Goal: Task Accomplishment & Management: Complete application form

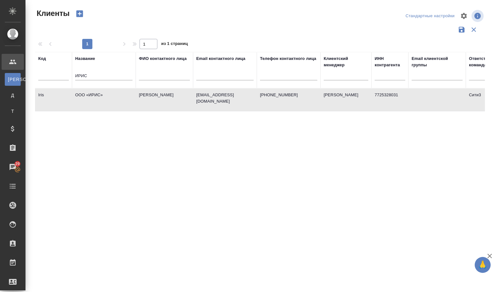
select select "RU"
drag, startPoint x: 0, startPoint y: 0, endPoint x: 56, endPoint y: 71, distance: 90.1
click at [57, 74] on tr "Код Название ИРИС ФИО контактного лица Email контактного лица Телефон контактно…" at bounding box center [276, 70] width 482 height 36
paste input "четная палата Российской Федерации"
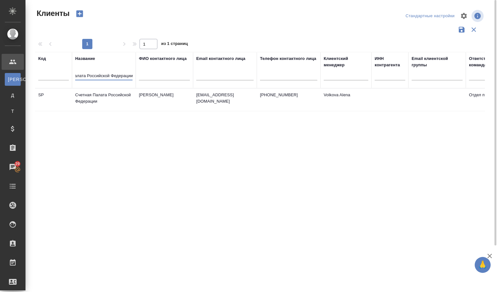
type input "Счетная палата Российской Федерации"
click at [101, 104] on td "Счетная Палата Российской Федерации" at bounding box center [104, 100] width 64 height 22
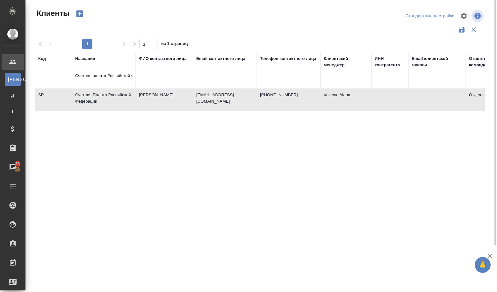
click at [101, 104] on td "Счетная Палата Российской Федерации" at bounding box center [104, 100] width 64 height 22
click at [92, 95] on td "Счетная Палата Российской Федерации" at bounding box center [104, 100] width 64 height 22
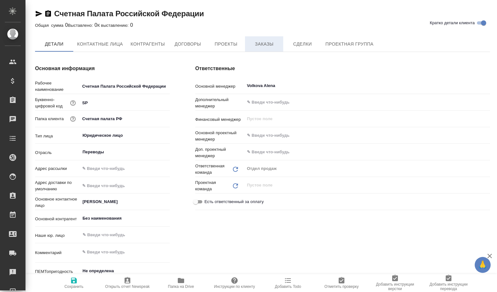
type textarea "x"
click at [293, 47] on span "Сделки" at bounding box center [302, 44] width 31 height 8
type textarea "x"
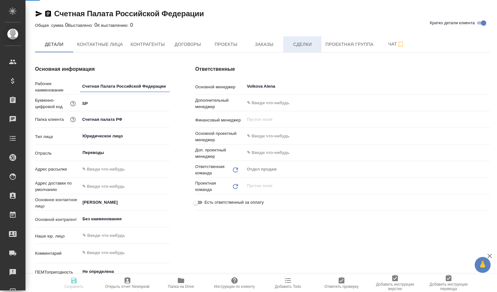
type textarea "x"
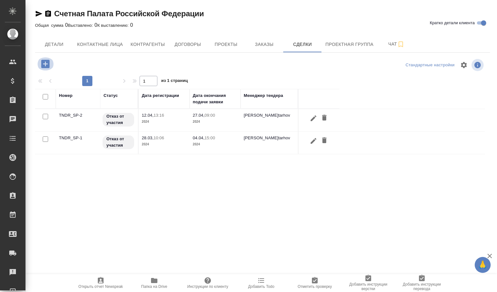
click at [43, 62] on icon "button" at bounding box center [45, 64] width 8 height 8
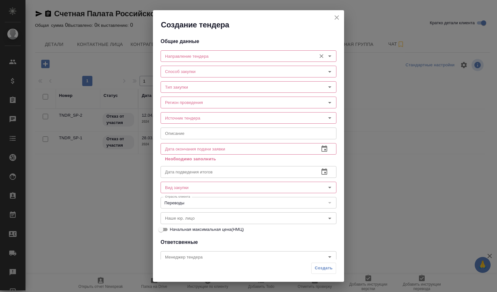
click at [205, 59] on input "Направление тендера" at bounding box center [238, 56] width 151 height 8
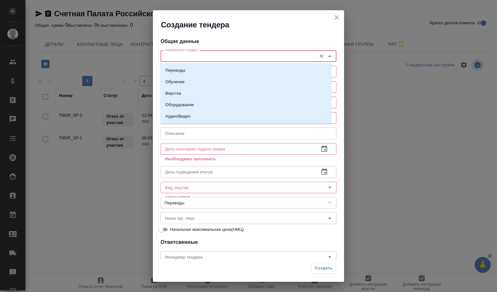
click at [202, 67] on li "Переводы" at bounding box center [245, 70] width 171 height 11
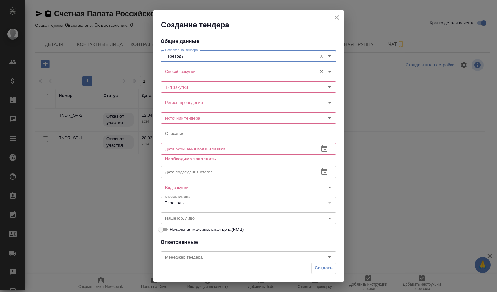
type input "Переводы"
click at [201, 74] on input "Способ закупки" at bounding box center [238, 72] width 151 height 8
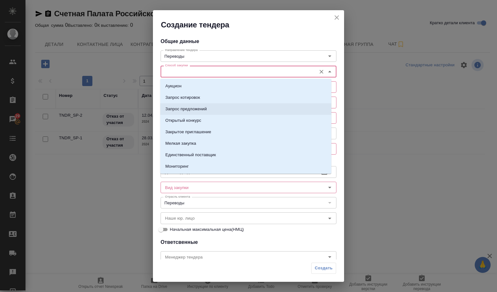
click at [189, 108] on p "Запрос предложений" at bounding box center [185, 109] width 41 height 6
type input "Запрос предложений"
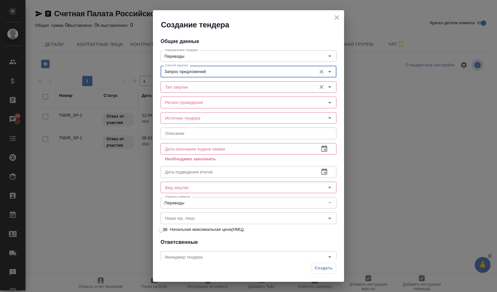
click at [182, 87] on input "Тип закупки" at bounding box center [238, 87] width 151 height 8
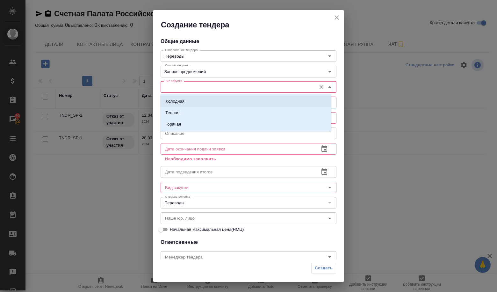
click at [182, 98] on li "Холодная" at bounding box center [245, 101] width 171 height 11
type input "Холодная"
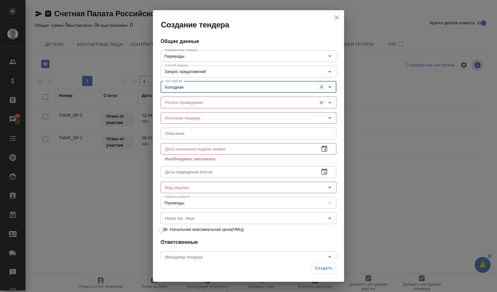
click at [185, 103] on input "Регион проведения" at bounding box center [238, 102] width 151 height 8
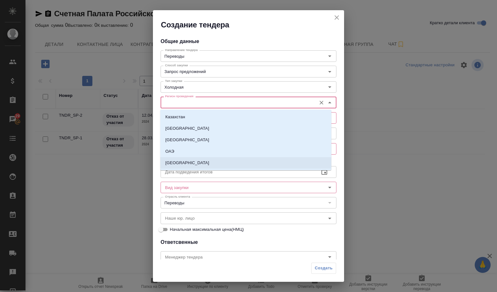
click at [180, 160] on li "[GEOGRAPHIC_DATA]" at bounding box center [245, 162] width 171 height 11
type input "[GEOGRAPHIC_DATA]"
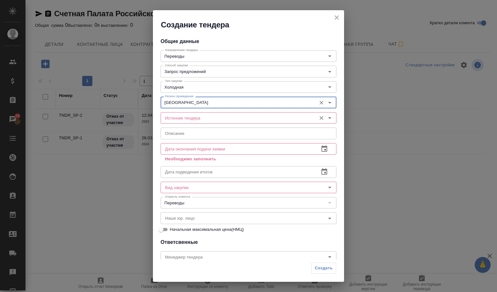
click at [178, 121] on input "Источник тендера" at bounding box center [238, 118] width 151 height 8
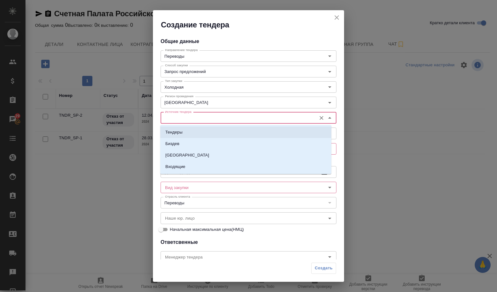
click at [177, 132] on p "Тендеры" at bounding box center [173, 132] width 17 height 6
type input "Тендеры"
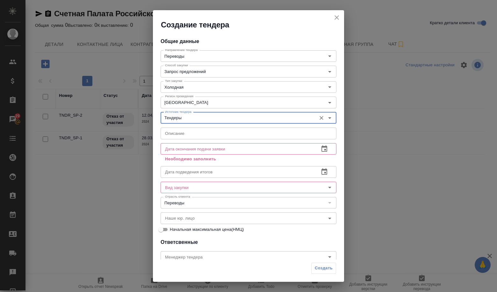
click at [175, 135] on input "text" at bounding box center [249, 133] width 176 height 11
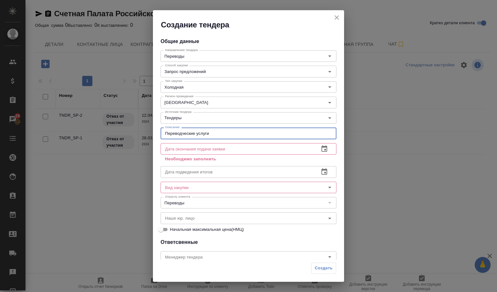
type input "Переводческие услуги"
click at [232, 150] on input "text" at bounding box center [238, 148] width 154 height 11
click at [323, 173] on icon "button" at bounding box center [325, 172] width 8 height 8
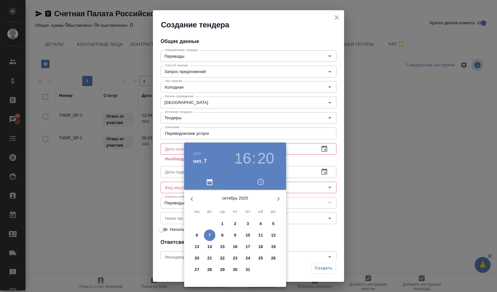
click at [222, 271] on p "29" at bounding box center [222, 269] width 5 height 6
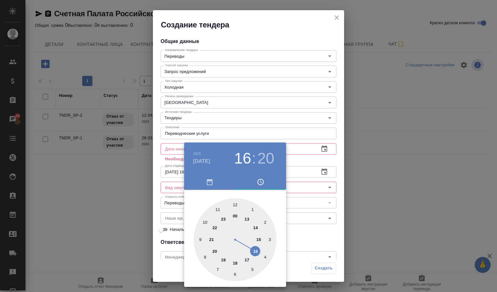
click at [235, 205] on div at bounding box center [235, 239] width 83 height 83
click at [235, 201] on div at bounding box center [235, 239] width 83 height 83
type input "29.10.2025 12:00"
click at [313, 203] on div at bounding box center [248, 146] width 497 height 292
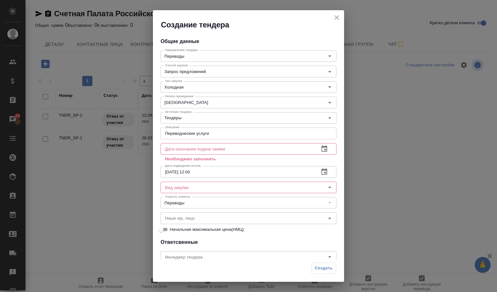
click at [292, 148] on input "text" at bounding box center [238, 148] width 154 height 11
click at [317, 146] on button "button" at bounding box center [324, 148] width 15 height 15
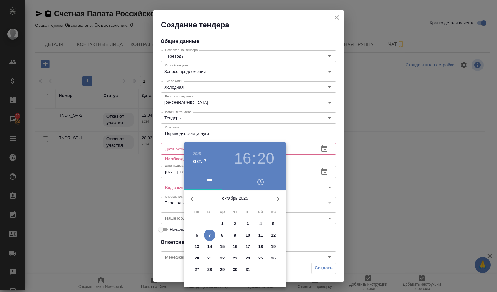
click at [245, 236] on span "10" at bounding box center [247, 235] width 11 height 6
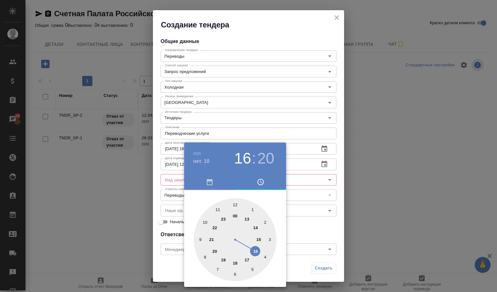
click at [235, 202] on div at bounding box center [235, 239] width 83 height 83
type input "[DATE] 12:00"
click at [235, 201] on div at bounding box center [235, 239] width 83 height 83
click at [308, 220] on div at bounding box center [248, 146] width 497 height 292
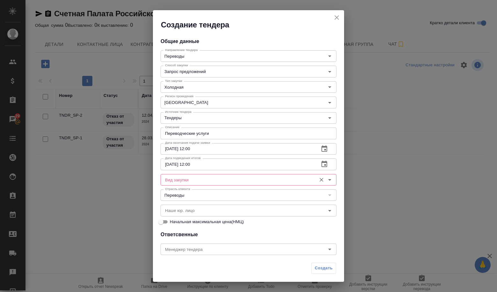
click at [226, 185] on div "Вид закупки" at bounding box center [249, 179] width 176 height 11
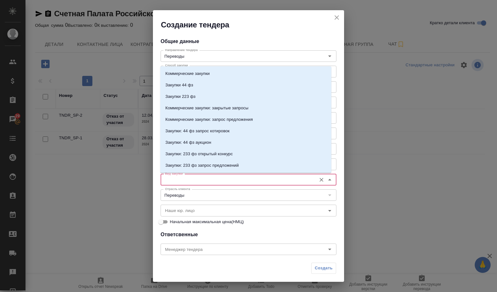
click at [224, 182] on input "Вид закупки" at bounding box center [238, 180] width 151 height 8
click at [185, 75] on p "Коммерческие закупки" at bounding box center [187, 73] width 44 height 6
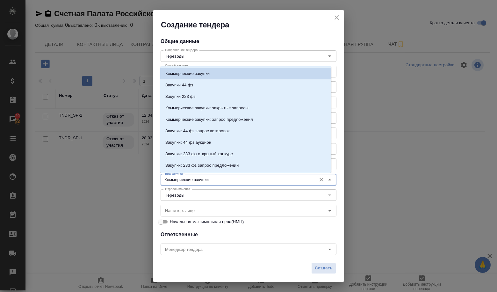
click at [245, 179] on input "Коммерческие закупки" at bounding box center [238, 180] width 151 height 8
click at [179, 82] on li "Закупки 44 фз" at bounding box center [245, 84] width 171 height 11
type input "Закупки 44 фз"
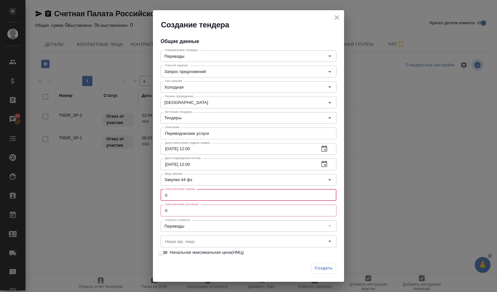
drag, startPoint x: 170, startPoint y: 194, endPoint x: 141, endPoint y: 199, distance: 29.0
click at [141, 199] on div "Создание тендера Общие данные Направление тендера Переводы Направление тендера …" at bounding box center [248, 146] width 497 height 292
type input "1"
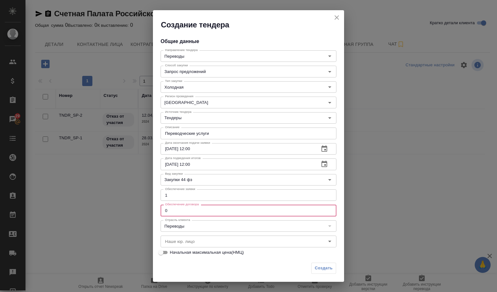
drag, startPoint x: 166, startPoint y: 209, endPoint x: 157, endPoint y: 209, distance: 8.9
click at [157, 209] on div "Общие данные Направление тендера Переводы Направление тендера Способ закупки За…" at bounding box center [248, 145] width 191 height 230
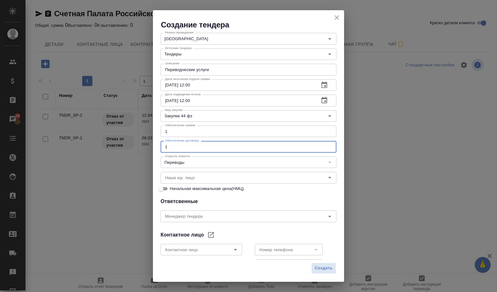
scroll to position [96, 0]
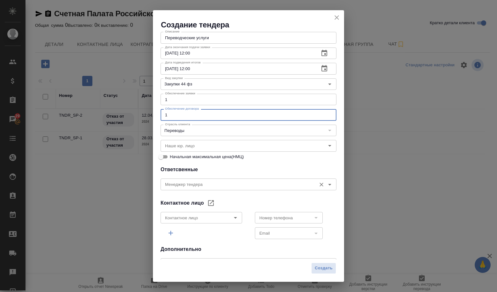
type input "1"
click at [212, 185] on input "Менеджер тендера" at bounding box center [238, 184] width 151 height 8
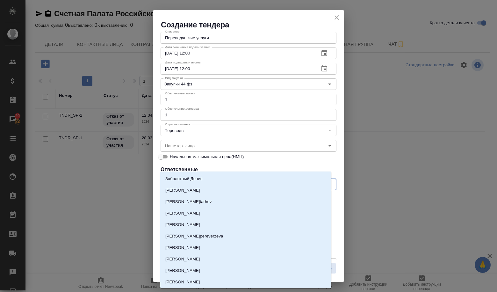
scroll to position [128, 0]
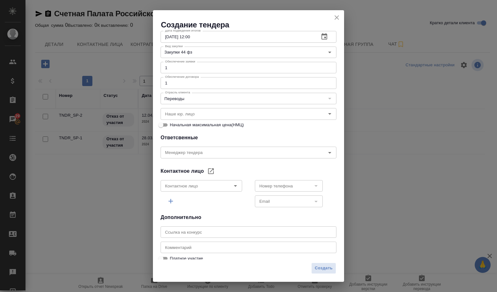
click at [213, 139] on h4 "Ответсвенные" at bounding box center [249, 138] width 176 height 8
click at [232, 187] on icon "Open" at bounding box center [236, 186] width 8 height 8
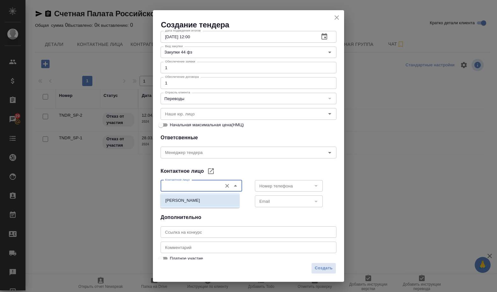
click at [186, 204] on li "Зотова Дарья Михайловна" at bounding box center [199, 200] width 79 height 11
type input "Зотова Дарья Михайловна"
click at [234, 185] on icon "Open" at bounding box center [236, 186] width 8 height 8
click at [224, 185] on icon "Очистить" at bounding box center [227, 186] width 6 height 6
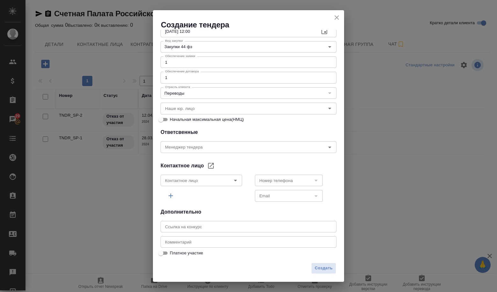
click at [299, 161] on div "Общие данные Направление тендера Переводы Направление тендера Способ закупки За…" at bounding box center [248, 145] width 191 height 230
click at [317, 272] on span "Создать" at bounding box center [324, 268] width 18 height 7
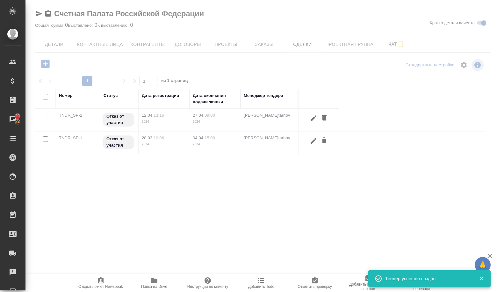
scroll to position [102, 0]
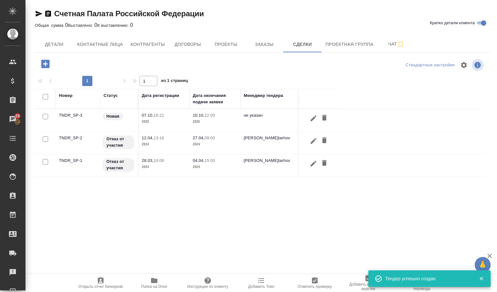
click at [64, 115] on td "TNDR_SP-3" at bounding box center [78, 120] width 45 height 22
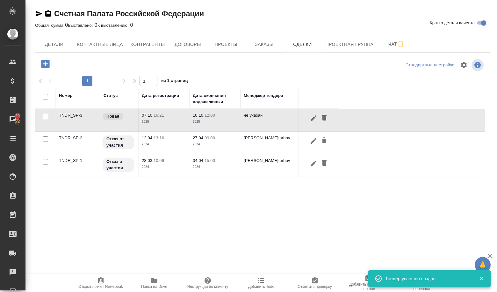
click at [64, 115] on td "TNDR_SP-3" at bounding box center [78, 120] width 45 height 22
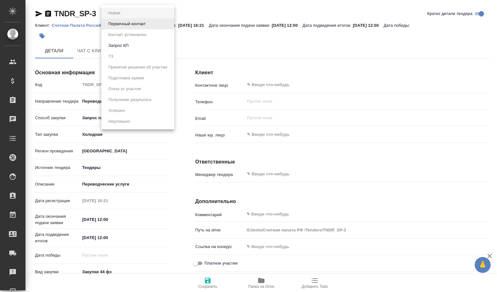
click at [120, 11] on body "🙏 .cls-1 fill:#fff; AWATERA Volkova [PERSON_NAME] Спецификации Заказы Чаты Todo…" at bounding box center [248, 146] width 497 height 292
click at [123, 24] on button "Первичный контакт" at bounding box center [126, 23] width 41 height 7
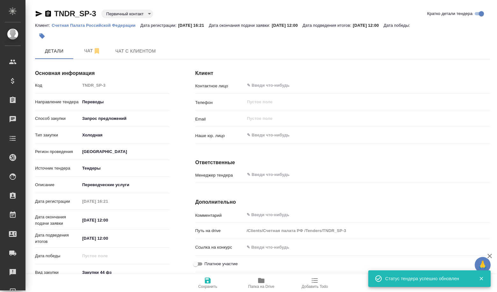
click at [115, 18] on div "TNDR_SP-3 Первичный контакт primaryContact" at bounding box center [94, 14] width 118 height 10
click at [119, 14] on body "🙏 .cls-1 fill:#fff; AWATERA Volkova Alena Клиенты Спецификации Заказы Чаты Todo…" at bounding box center [248, 146] width 497 height 292
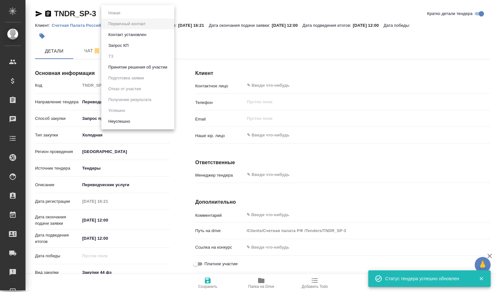
click at [130, 63] on li "Принятие решения об участии" at bounding box center [137, 67] width 73 height 11
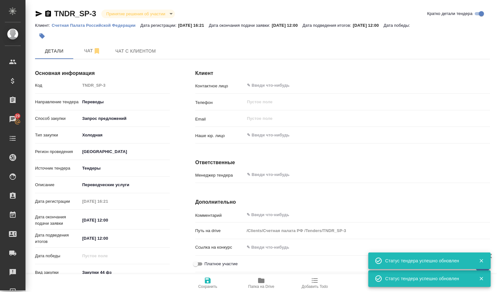
click at [87, 44] on button "Чат" at bounding box center [92, 51] width 38 height 16
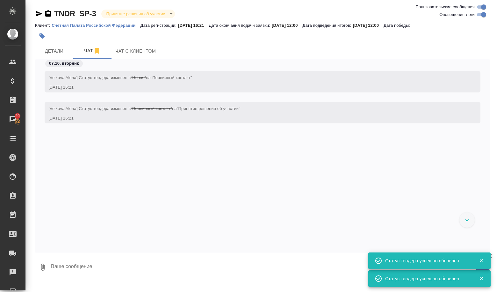
click at [73, 267] on textarea at bounding box center [270, 267] width 440 height 22
paste textarea "L ips dolorsitametc 9 adipisc. Elitse -- Doeiusmodt Incidi Utlabor Et Dolorem A…"
type textarea "L ips dolorsitametc 9 adipisc. Elitse -- Doeiusmodt Incidi Utlabor Et Dolorem A…"
click at [478, 260] on button "button" at bounding box center [481, 261] width 13 height 6
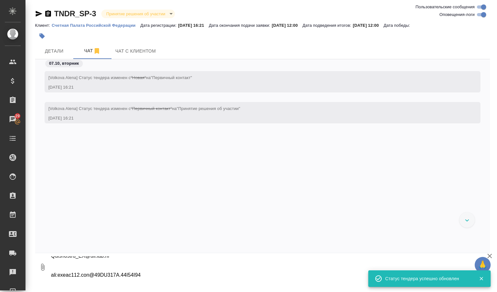
click at [485, 279] on button "button" at bounding box center [481, 279] width 13 height 6
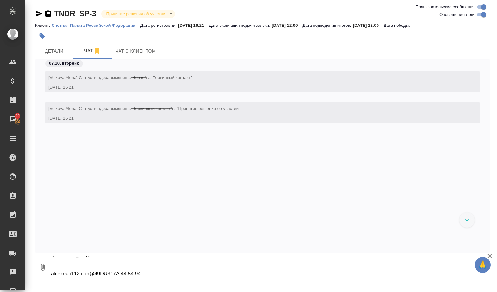
scroll to position [306, 0]
click at [489, 257] on icon "button" at bounding box center [490, 256] width 4 height 4
click at [486, 269] on icon "submit" at bounding box center [485, 267] width 7 height 6
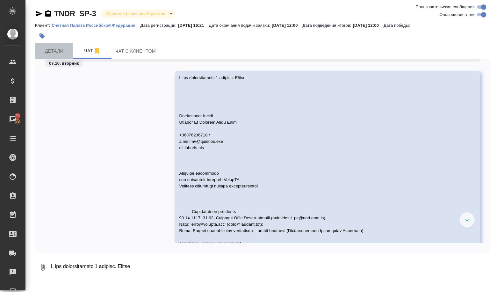
click at [60, 53] on span "Детали" at bounding box center [54, 51] width 31 height 8
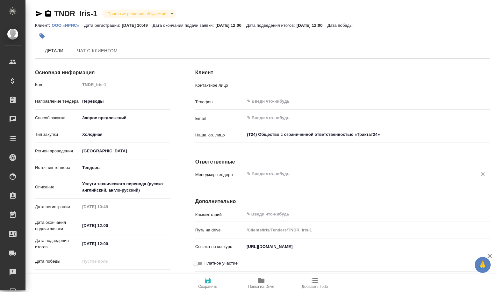
type input "Кухаренко Анастасия"
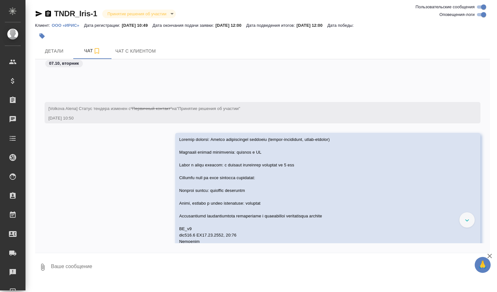
scroll to position [62, 0]
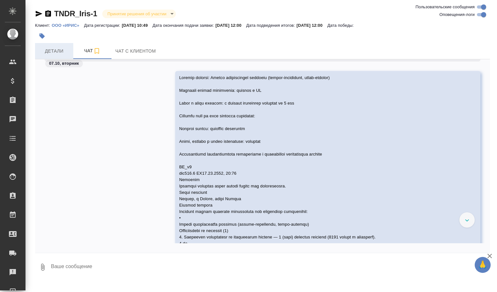
click at [59, 51] on span "Детали" at bounding box center [54, 51] width 31 height 8
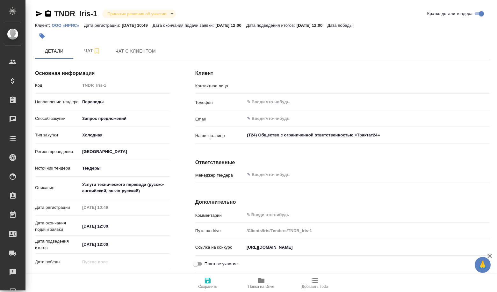
type input "Кухаренко Анастасия"
drag, startPoint x: 251, startPoint y: 246, endPoint x: 497, endPoint y: 247, distance: 245.4
click at [497, 247] on div "Клиент Контактное лицо Кухаренко Анастасия ​ Телефон ​ Email ​ Наше юр. лицо (T…" at bounding box center [343, 194] width 320 height 284
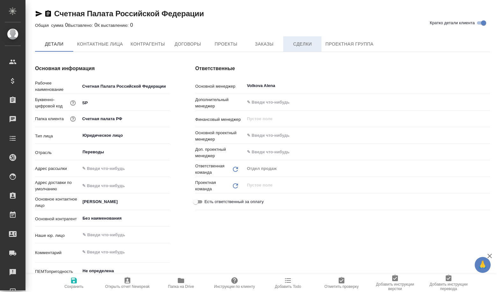
type textarea "x"
click at [294, 45] on span "Сделки" at bounding box center [302, 44] width 31 height 8
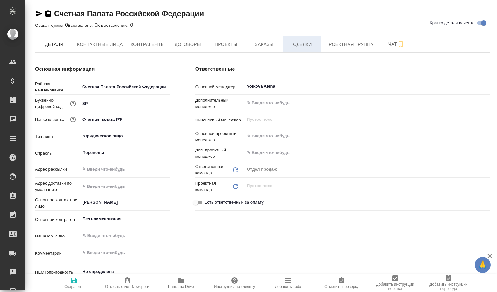
type textarea "x"
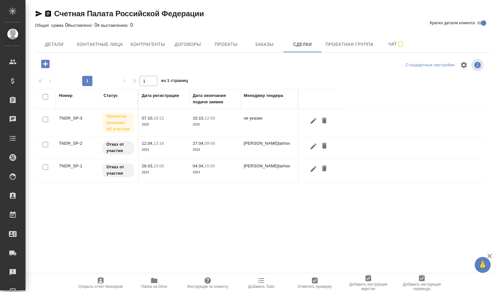
click at [43, 69] on button "button" at bounding box center [46, 63] width 18 height 13
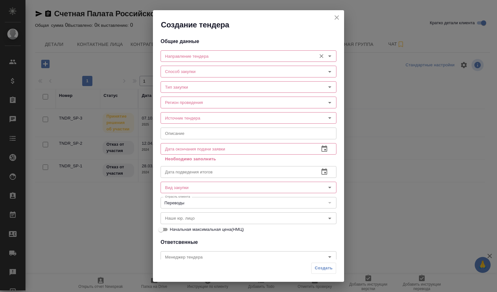
click at [182, 60] on div "Направление тендера" at bounding box center [249, 55] width 176 height 11
click at [179, 55] on input "Направление тендера" at bounding box center [238, 56] width 151 height 8
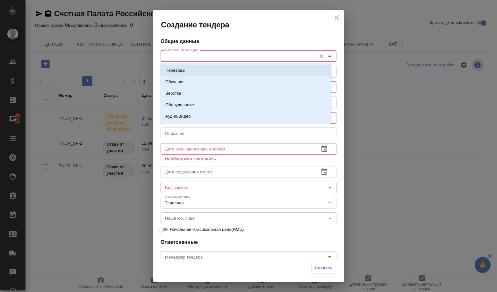
click at [180, 72] on p "Переводы" at bounding box center [175, 70] width 20 height 6
type input "Переводы"
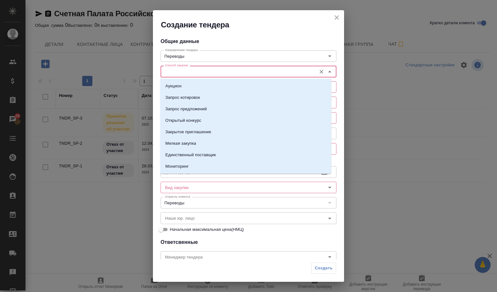
click at [180, 72] on input "Способ закупки" at bounding box center [238, 72] width 151 height 8
drag, startPoint x: 175, startPoint y: 108, endPoint x: 174, endPoint y: 100, distance: 8.1
click at [175, 108] on p "Запрос предложений" at bounding box center [185, 109] width 41 height 6
type input "Запрос предложений"
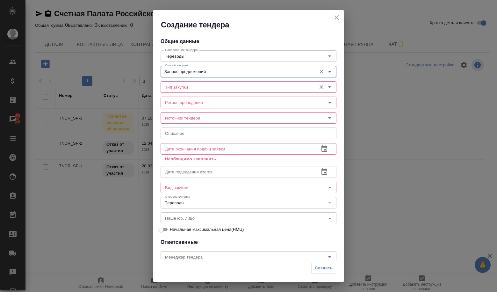
click at [176, 89] on input "Тип закупки" at bounding box center [238, 87] width 151 height 8
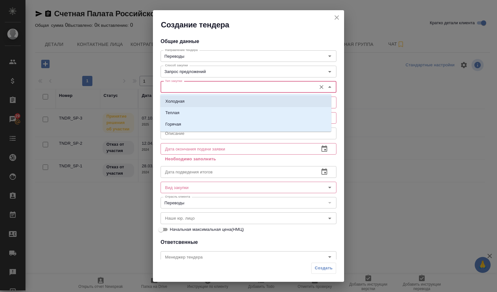
click at [177, 98] on li "Холодная" at bounding box center [245, 101] width 171 height 11
type input "Холодная"
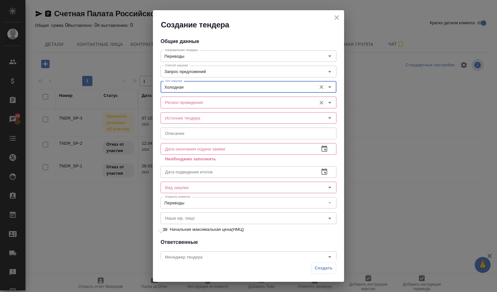
click at [177, 105] on input "Регион проведения" at bounding box center [238, 102] width 151 height 8
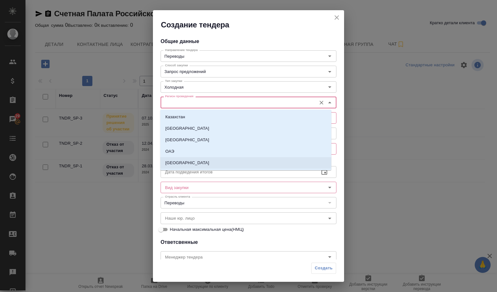
click at [185, 162] on li "[GEOGRAPHIC_DATA]" at bounding box center [245, 162] width 171 height 11
type input "[GEOGRAPHIC_DATA]"
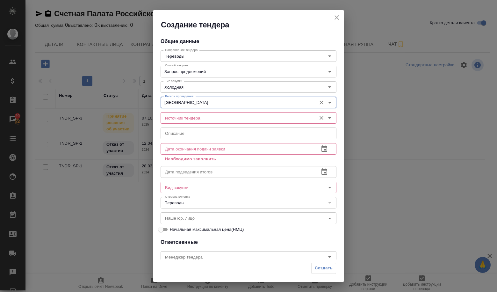
click at [187, 117] on input "Источник тендера" at bounding box center [238, 118] width 151 height 8
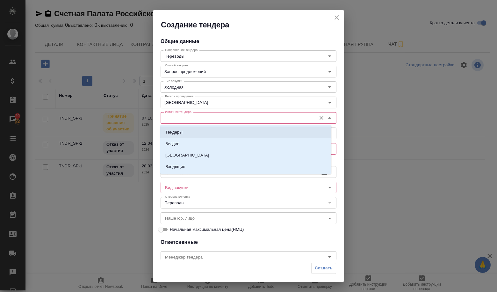
click at [184, 129] on li "Тендеры" at bounding box center [245, 132] width 171 height 11
type input "Тендеры"
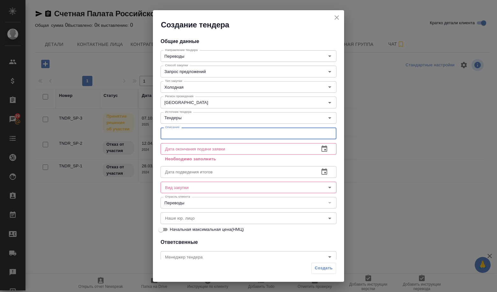
click at [179, 138] on input "text" at bounding box center [249, 133] width 176 height 11
paste input "Запрос коммерческого предложения _ устные переводы (Счетная палата Российской Ф…"
type input "Запрос коммерческого предложения _ устные переводы (Счетная палата Российской Ф…"
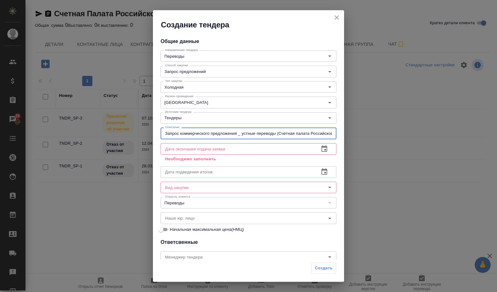
click at [321, 152] on icon "button" at bounding box center [325, 149] width 8 height 8
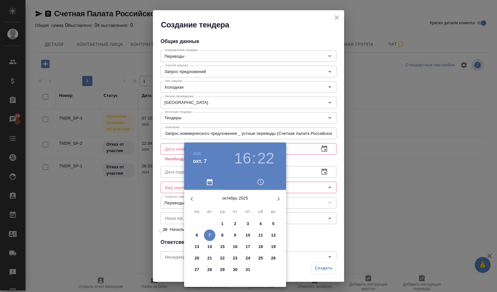
click at [243, 237] on span "10" at bounding box center [247, 235] width 11 height 6
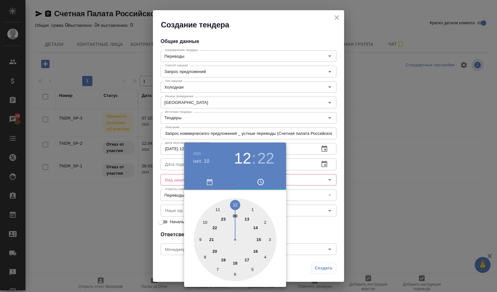
click at [235, 204] on div at bounding box center [235, 239] width 83 height 83
drag, startPoint x: 235, startPoint y: 204, endPoint x: 247, endPoint y: 205, distance: 12.8
click at [235, 204] on div at bounding box center [235, 239] width 83 height 83
type input "[DATE] 12:00"
click at [310, 215] on div at bounding box center [248, 146] width 497 height 292
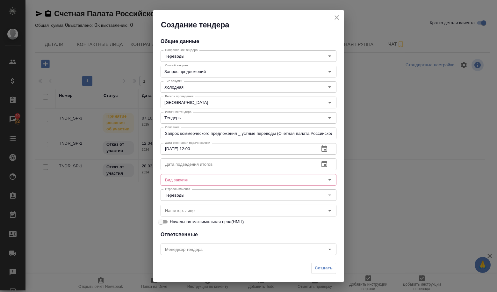
click at [233, 166] on input "text" at bounding box center [238, 163] width 154 height 11
click at [321, 165] on icon "button" at bounding box center [325, 164] width 8 height 8
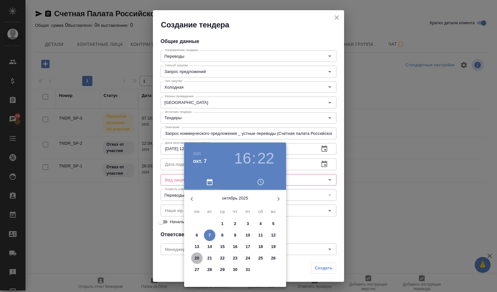
click at [197, 260] on p "20" at bounding box center [197, 258] width 5 height 6
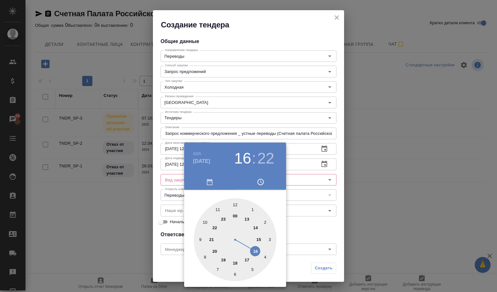
click at [235, 204] on div at bounding box center [235, 239] width 83 height 83
click at [236, 206] on div at bounding box center [235, 239] width 83 height 83
type input "[DATE] 12:00"
click at [304, 231] on div at bounding box center [248, 146] width 497 height 292
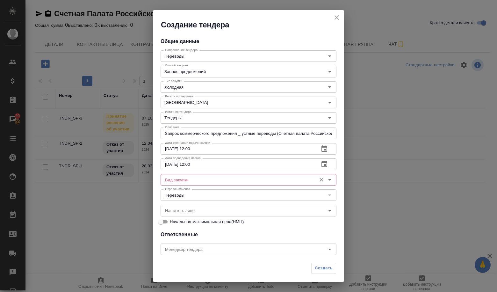
click at [233, 180] on input "Вид закупки" at bounding box center [238, 180] width 151 height 8
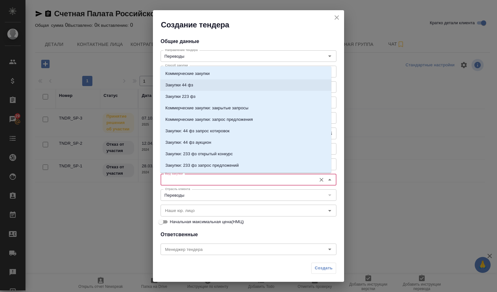
click at [181, 82] on p "Закупки 44 фз" at bounding box center [179, 85] width 28 height 6
type input "Закупки 44 фз"
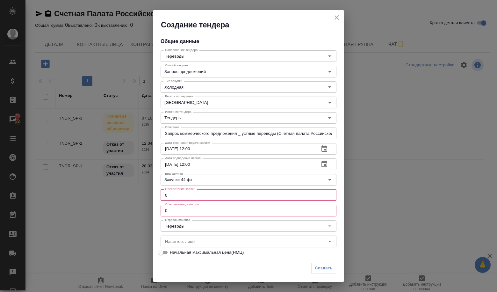
drag, startPoint x: 181, startPoint y: 191, endPoint x: 154, endPoint y: 197, distance: 28.3
click at [154, 197] on div "Общие данные Направление тендера Переводы Направление тендера Способ закупки За…" at bounding box center [248, 145] width 191 height 230
type input "1"
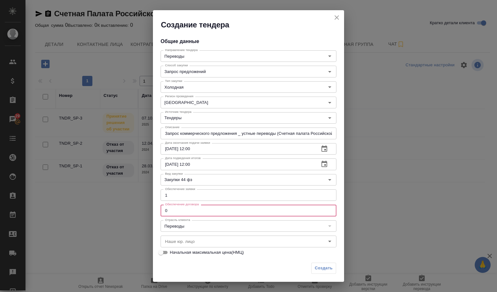
drag, startPoint x: 174, startPoint y: 205, endPoint x: 162, endPoint y: 210, distance: 13.6
click at [162, 210] on input "0" at bounding box center [249, 210] width 176 height 11
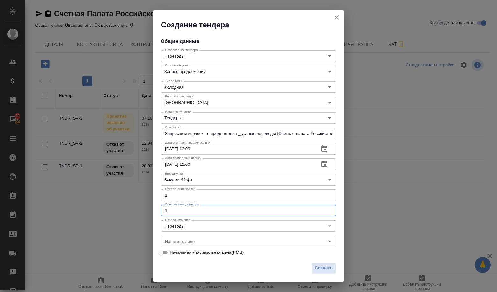
type input "0"
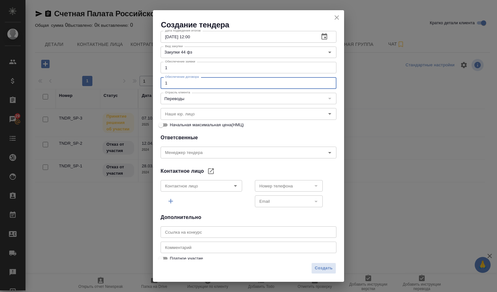
scroll to position [133, 0]
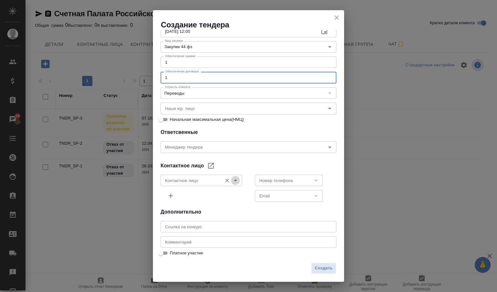
click at [232, 180] on icon "Open" at bounding box center [236, 181] width 8 height 8
type input "1"
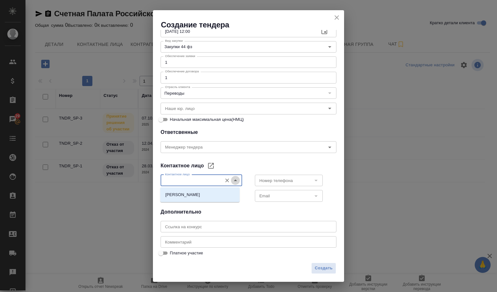
click at [232, 180] on icon "Close" at bounding box center [236, 181] width 8 height 8
click at [330, 270] on span "Создать" at bounding box center [324, 268] width 18 height 7
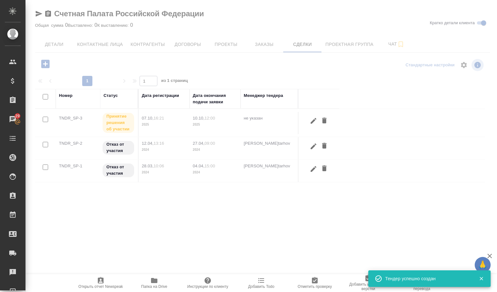
scroll to position [102, 0]
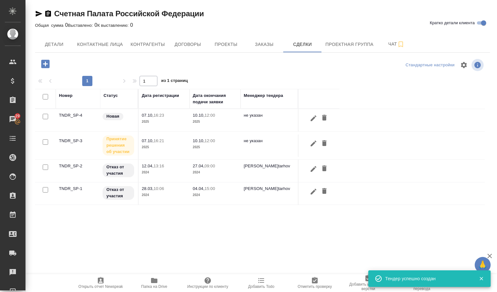
click at [69, 116] on td "TNDR_SP-4" at bounding box center [78, 120] width 45 height 22
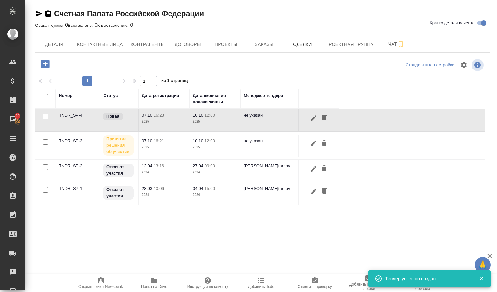
click at [62, 116] on td "TNDR_SP-4" at bounding box center [78, 120] width 45 height 22
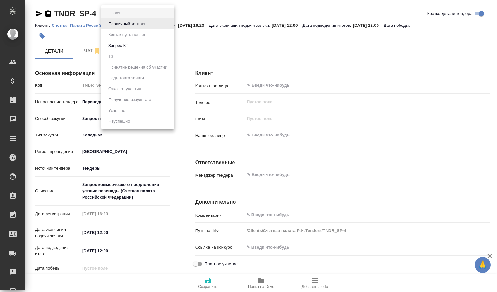
click at [118, 16] on body "🙏 .cls-1 fill:#fff; AWATERA Volkova [PERSON_NAME] Спецификации Заказы Чаты Todo…" at bounding box center [248, 146] width 497 height 292
click at [115, 24] on button "Первичный контакт" at bounding box center [126, 23] width 41 height 7
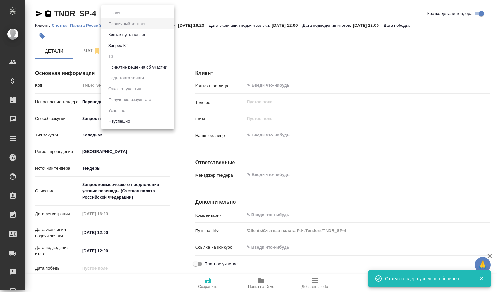
click at [126, 15] on body "🙏 .cls-1 fill:#fff; AWATERA Volkova Alena Клиенты Спецификации Заказы Чаты Todo…" at bounding box center [248, 146] width 497 height 292
click at [136, 70] on button "Принятие решения об участии" at bounding box center [137, 67] width 63 height 7
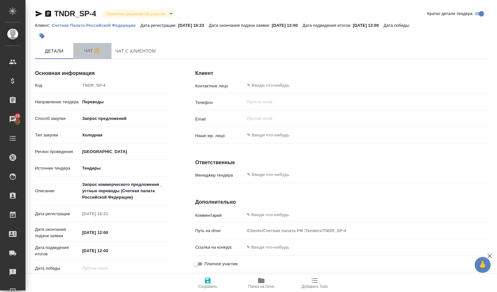
click at [87, 46] on button "Чат" at bounding box center [92, 51] width 38 height 16
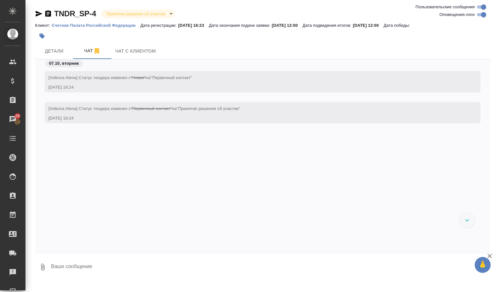
click at [69, 259] on textarea at bounding box center [270, 267] width 440 height 22
paste textarea "И еще зарегистрируй 2 запроса. Первый -- Aleksandra Gudina Manager Of Inbound S…"
type textarea "И еще зарегистрируй 2 запроса. Первый -- Aleksandra Gudina Manager Of Inbound S…"
click at [488, 258] on icon "button" at bounding box center [490, 256] width 4 height 4
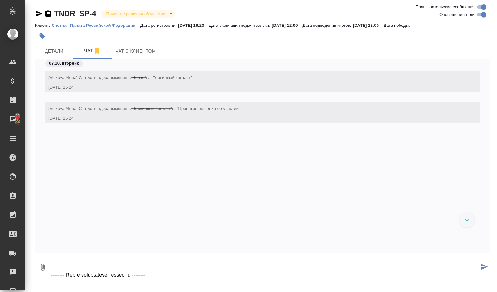
click at [484, 269] on icon "submit" at bounding box center [485, 267] width 7 height 6
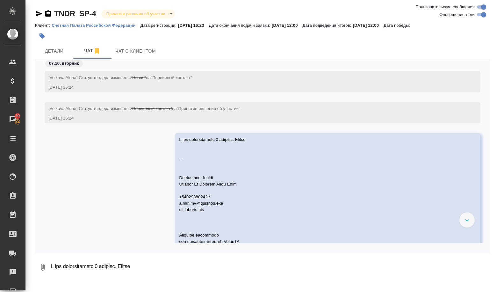
scroll to position [62, 0]
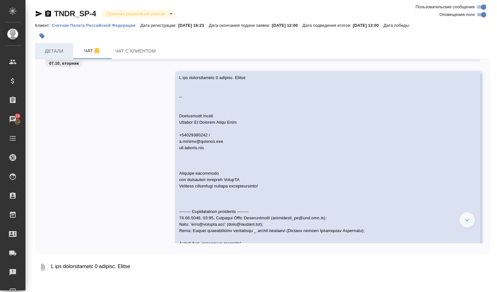
click at [54, 51] on span "Детали" at bounding box center [54, 51] width 31 height 8
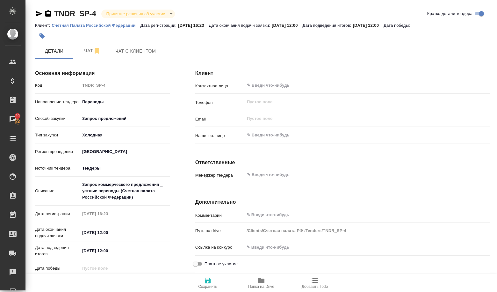
click at [268, 283] on span "Папка на Drive" at bounding box center [261, 283] width 46 height 12
click at [253, 274] on button "Папка на Drive" at bounding box center [262, 283] width 54 height 18
